Goal: Find specific page/section

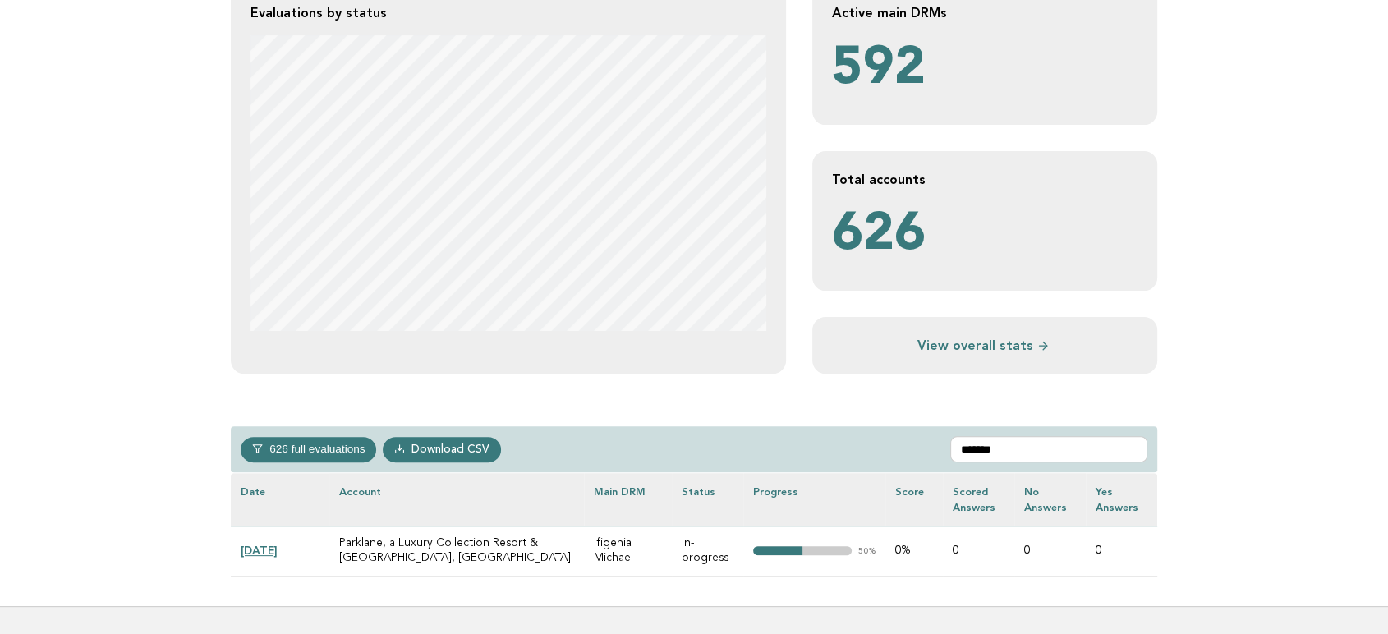
scroll to position [456, 0]
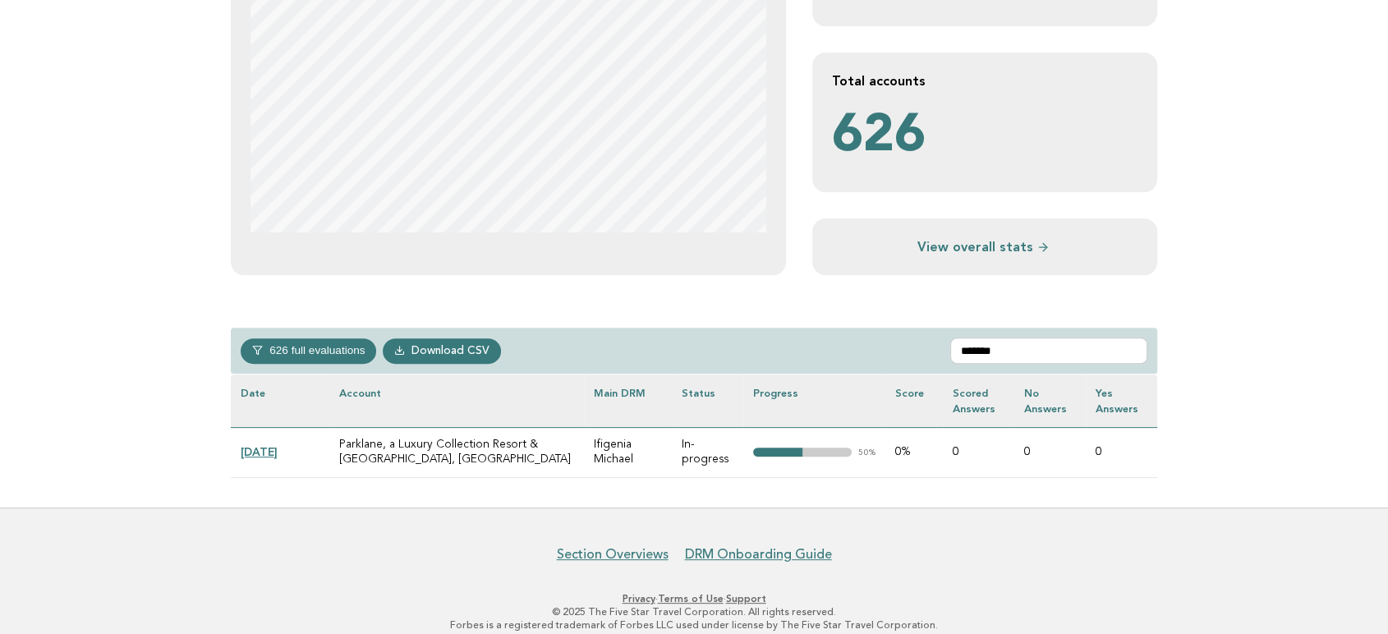
type input "*******"
drag, startPoint x: 391, startPoint y: 464, endPoint x: 342, endPoint y: 444, distance: 53.4
click at [342, 444] on td "Parklane, a Luxury Collection Resort & [GEOGRAPHIC_DATA], [GEOGRAPHIC_DATA]" at bounding box center [456, 452] width 255 height 50
copy td "Parklane, a Luxury Collection Resort & [GEOGRAPHIC_DATA], [GEOGRAPHIC_DATA]"
drag, startPoint x: 283, startPoint y: 449, endPoint x: 304, endPoint y: 441, distance: 22.9
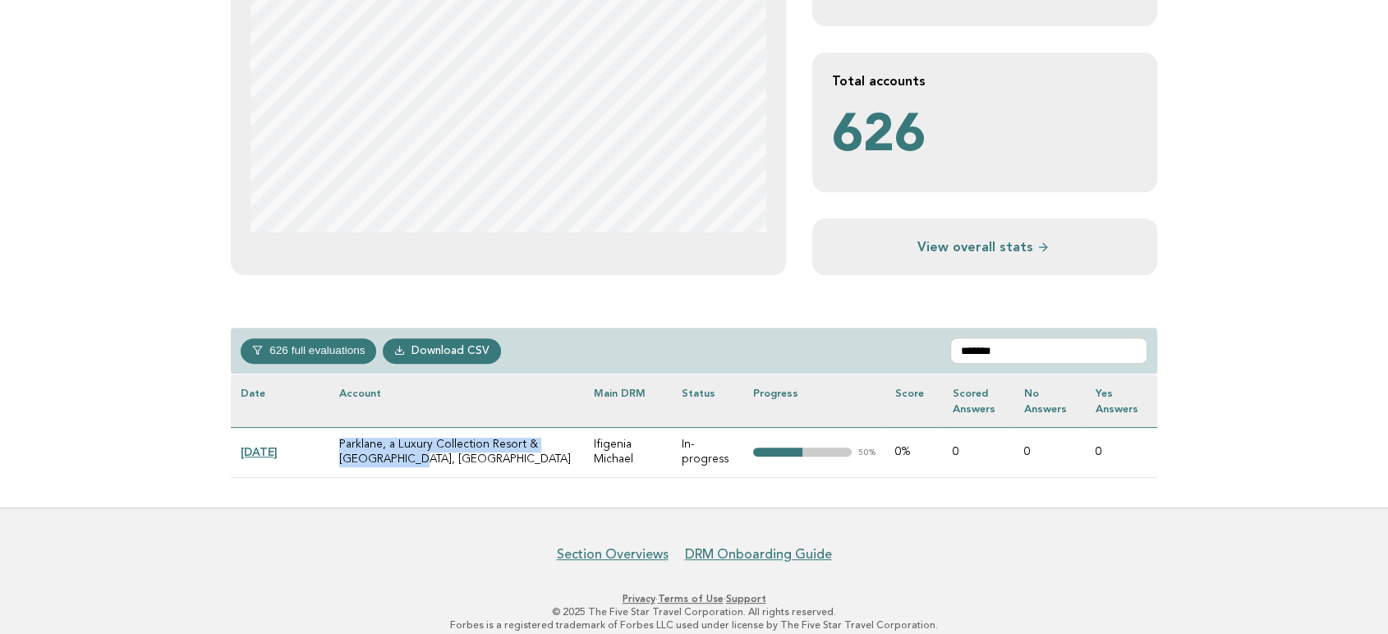
click at [278, 448] on link "[DATE]" at bounding box center [259, 451] width 37 height 13
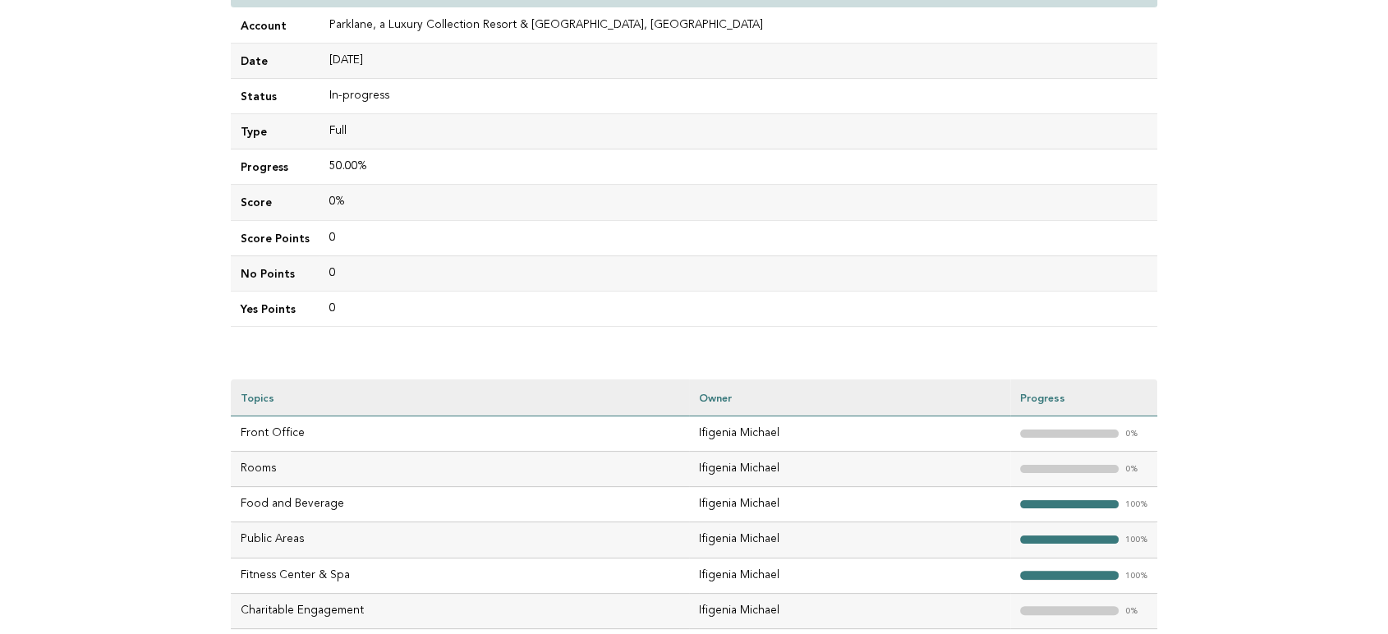
scroll to position [365, 0]
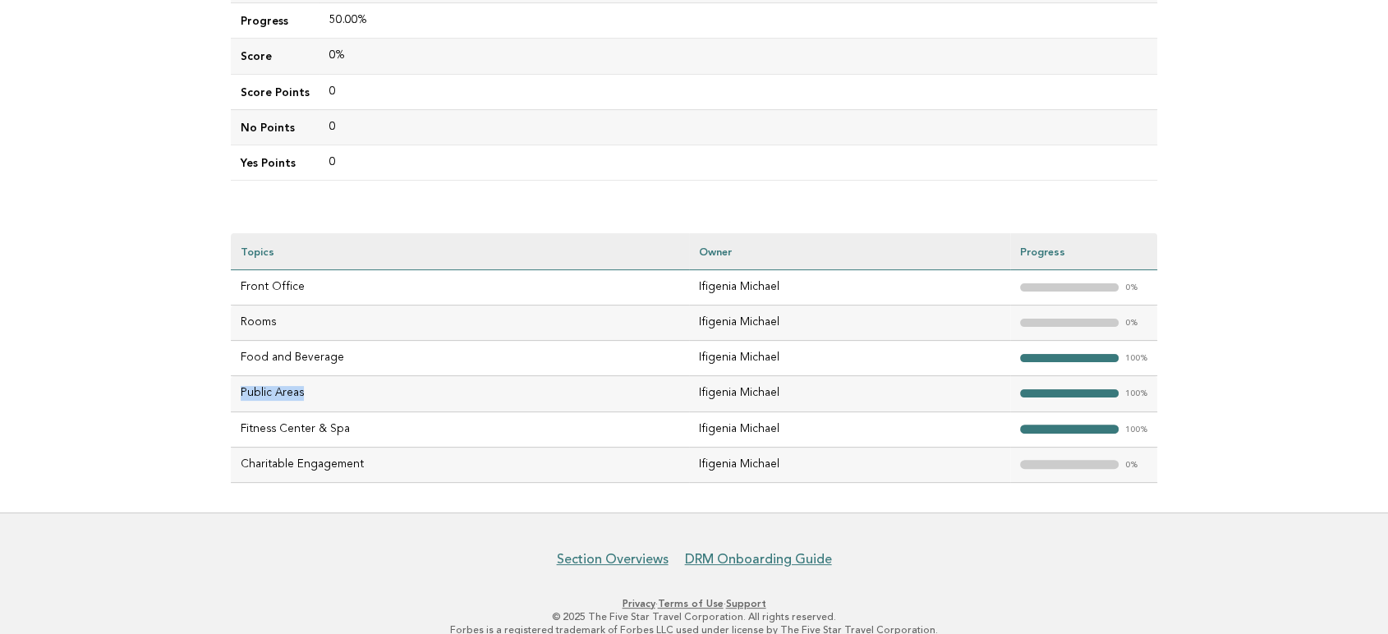
drag, startPoint x: 315, startPoint y: 393, endPoint x: 241, endPoint y: 393, distance: 74.7
click at [241, 393] on td "Public Areas" at bounding box center [460, 393] width 458 height 35
copy td "Public Areas"
